Goal: Check status: Check status

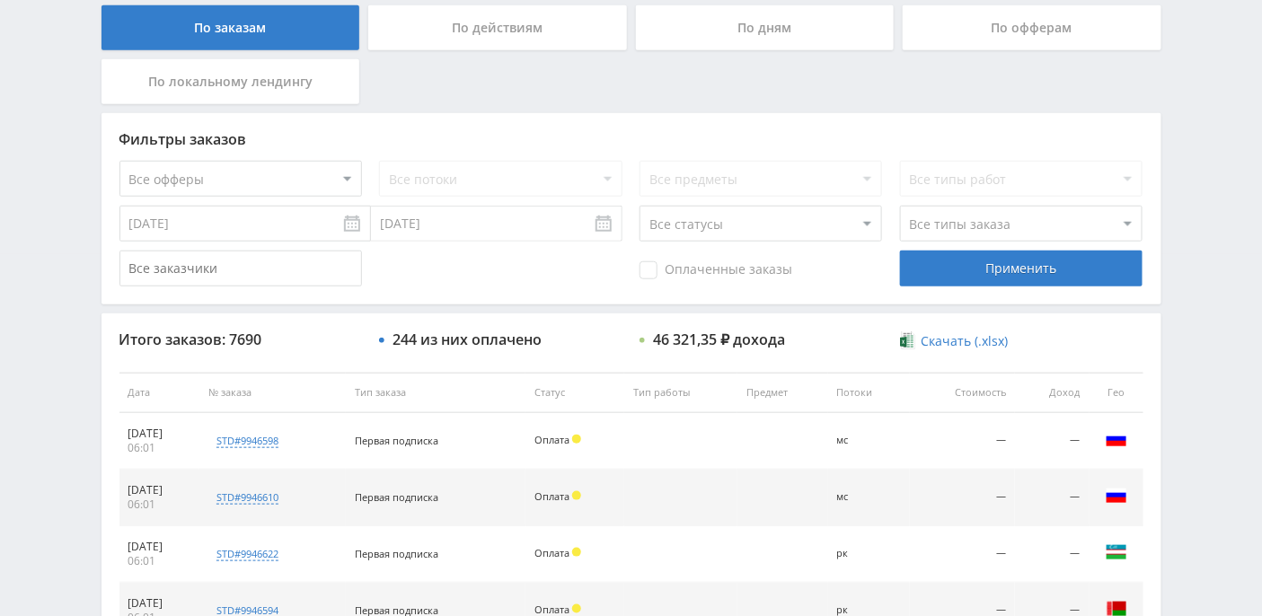
click at [774, 22] on div "По дням" at bounding box center [765, 27] width 259 height 45
click at [0, 0] on input "По дням" at bounding box center [0, 0] width 0 height 0
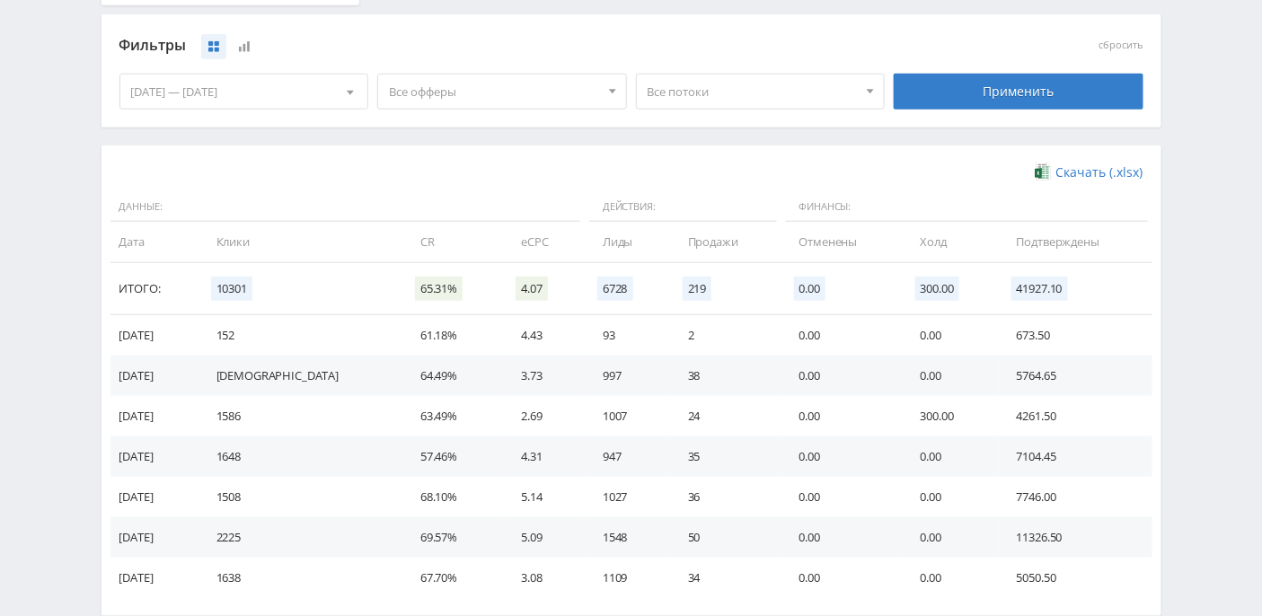
scroll to position [483, 0]
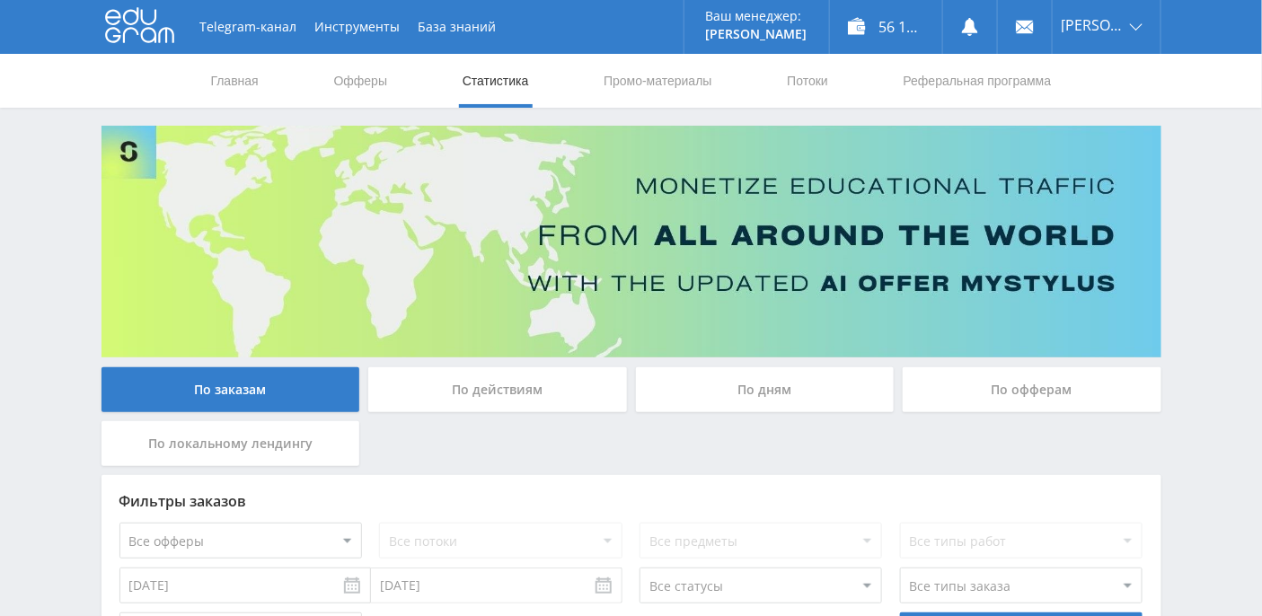
click at [769, 385] on div "По дням" at bounding box center [765, 390] width 259 height 45
click at [0, 0] on input "По дням" at bounding box center [0, 0] width 0 height 0
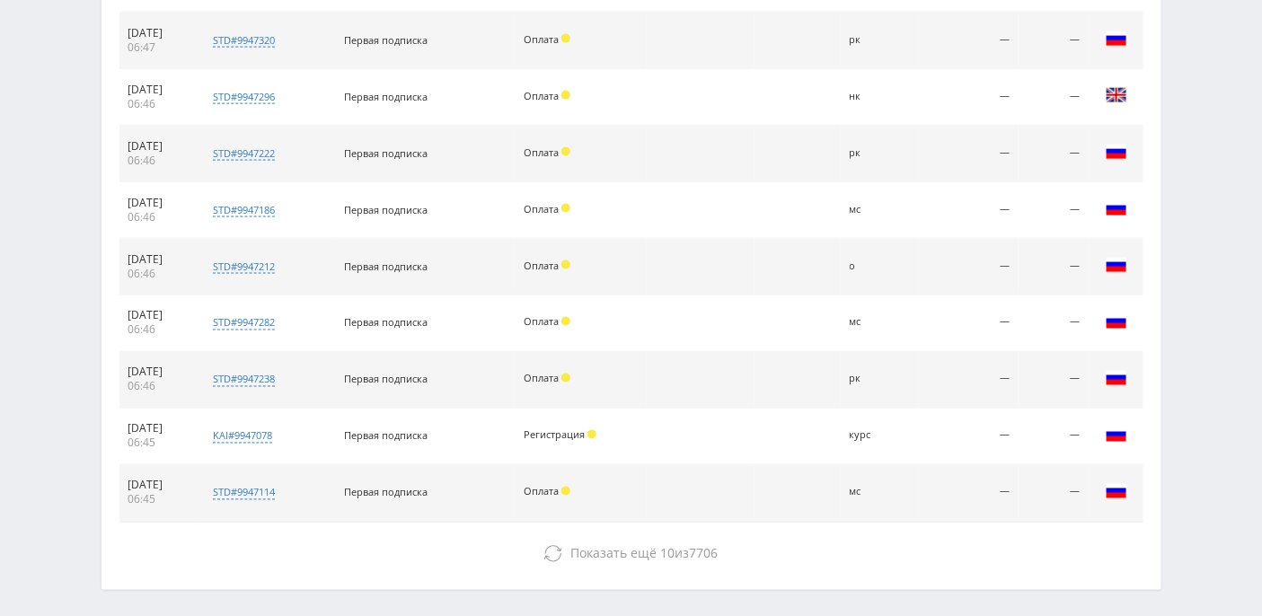
scroll to position [838, 0]
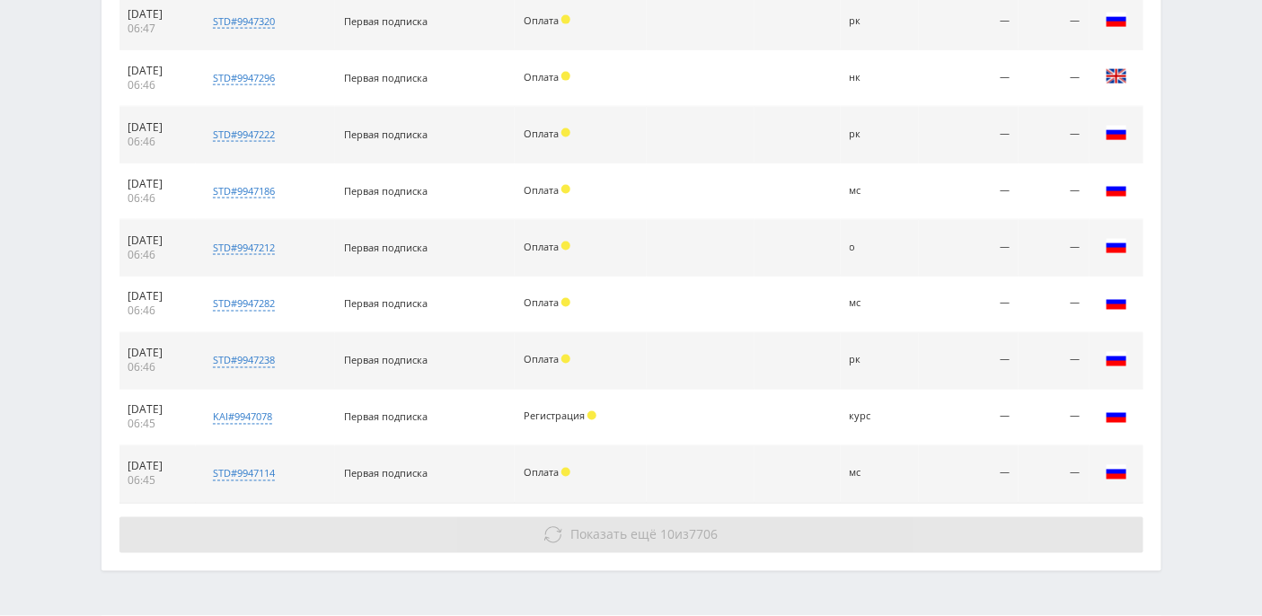
click at [633, 543] on button "Показать ещё 10 из 7706" at bounding box center [632, 536] width 1024 height 36
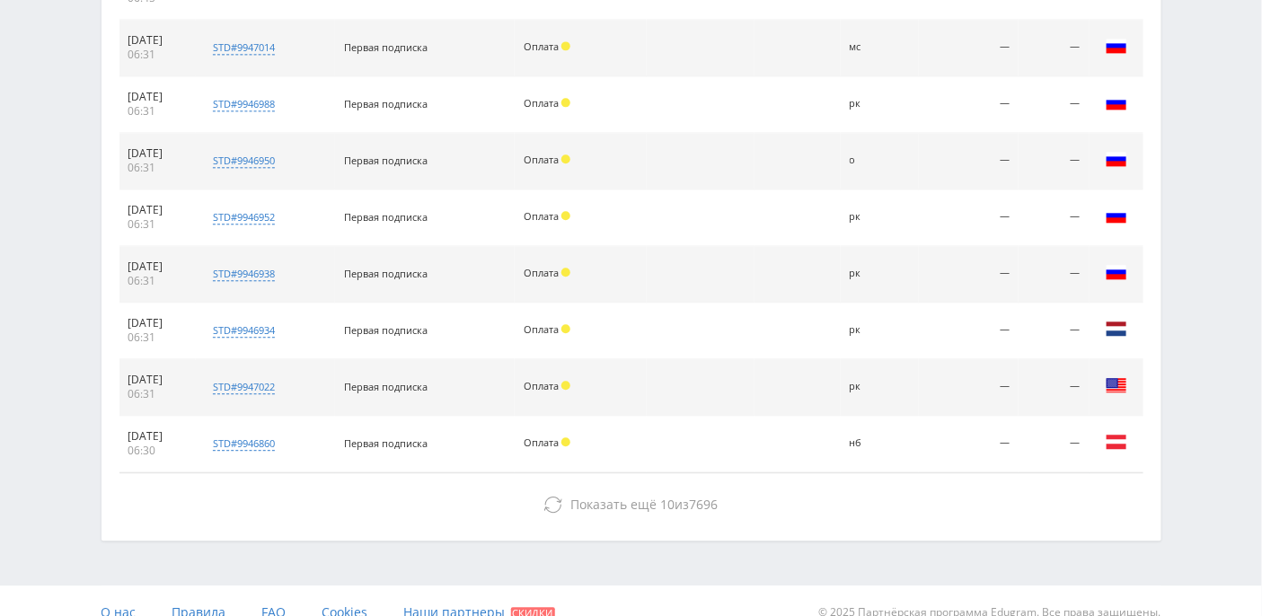
scroll to position [1391, 0]
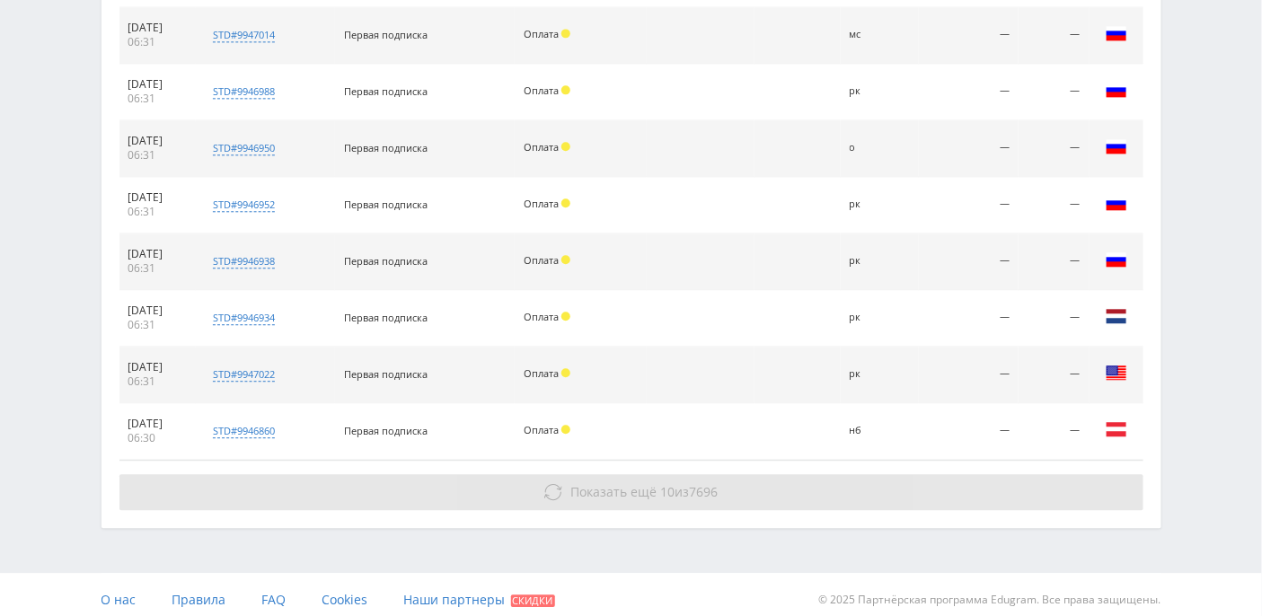
click at [601, 483] on span "Показать ещё" at bounding box center [614, 491] width 86 height 17
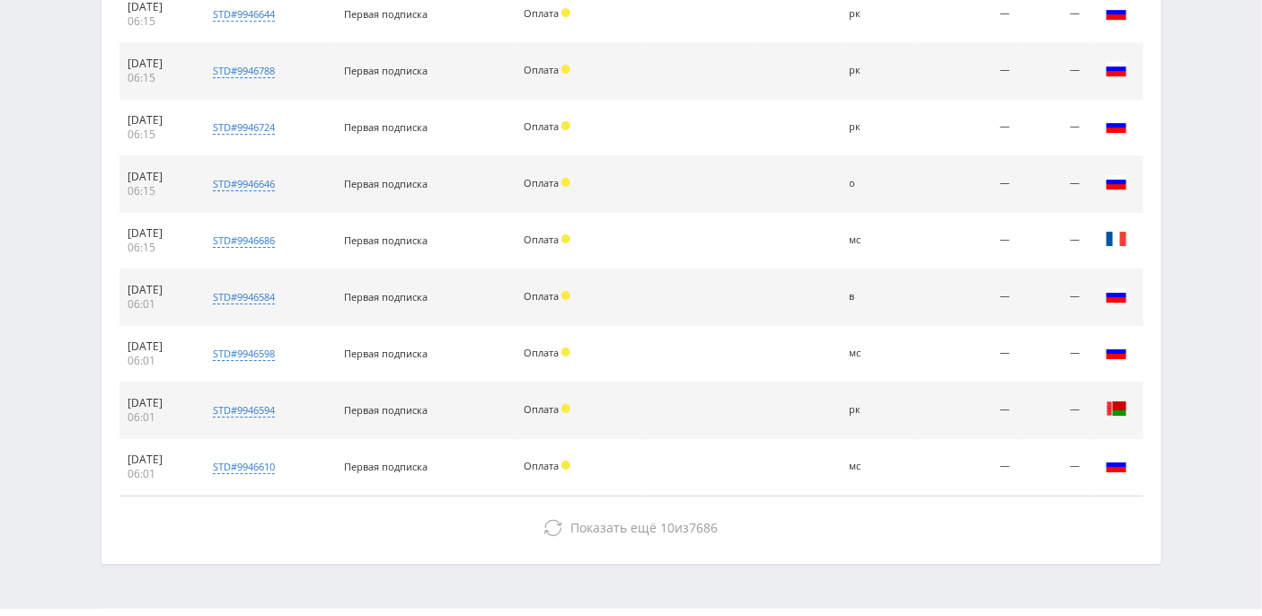
scroll to position [1953, 0]
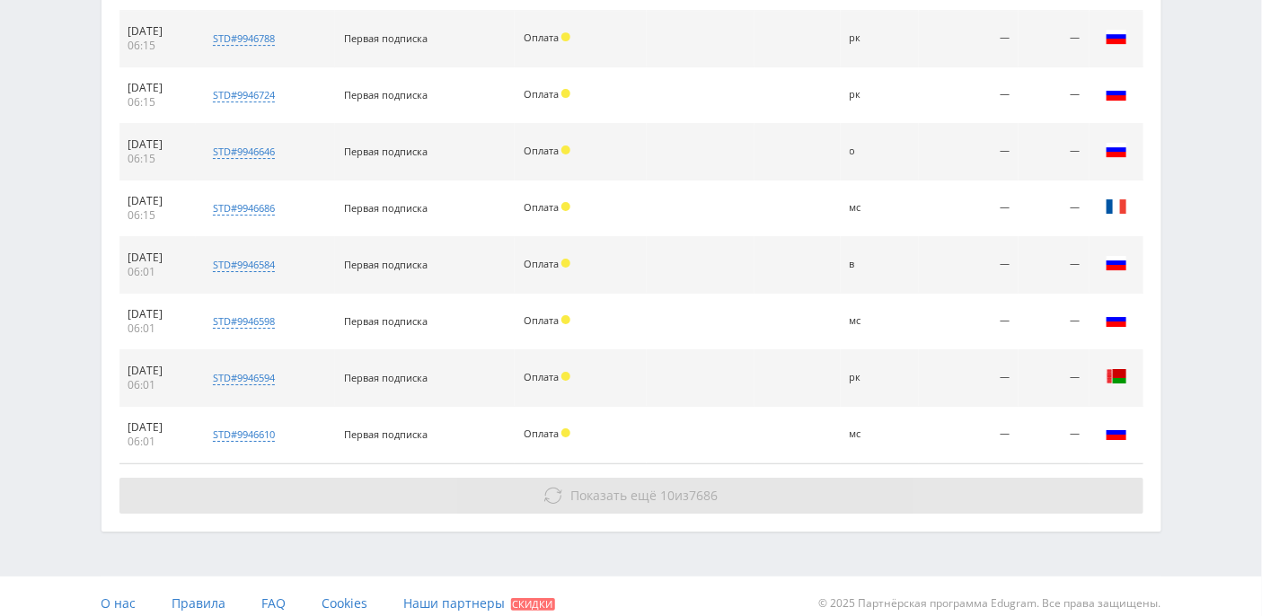
click at [607, 478] on button "Показать ещё 10 из 7686" at bounding box center [632, 496] width 1024 height 36
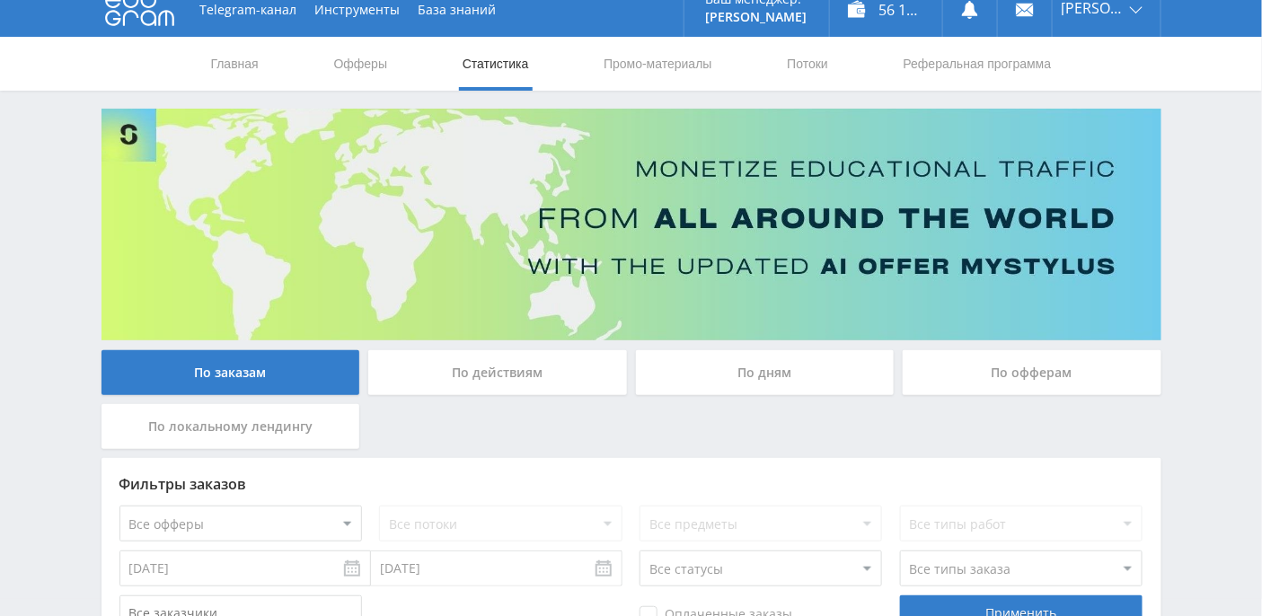
scroll to position [0, 0]
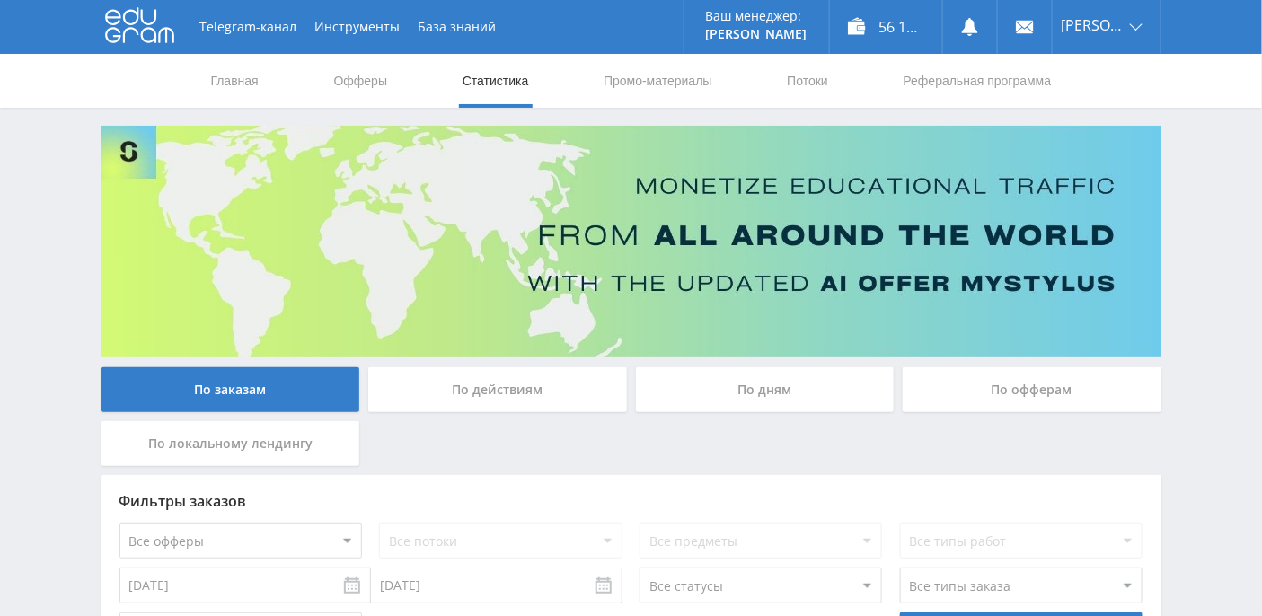
click at [738, 391] on div "По дням" at bounding box center [765, 390] width 259 height 45
click at [0, 0] on input "По дням" at bounding box center [0, 0] width 0 height 0
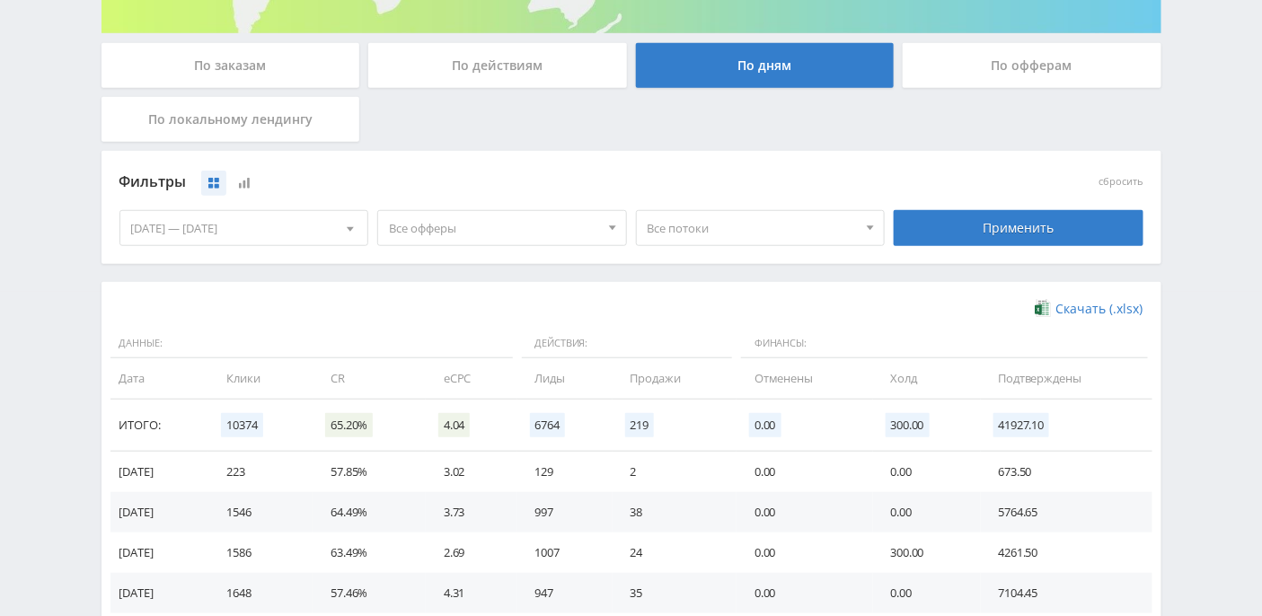
scroll to position [359, 0]
